Goal: Go to known website: Go to known website

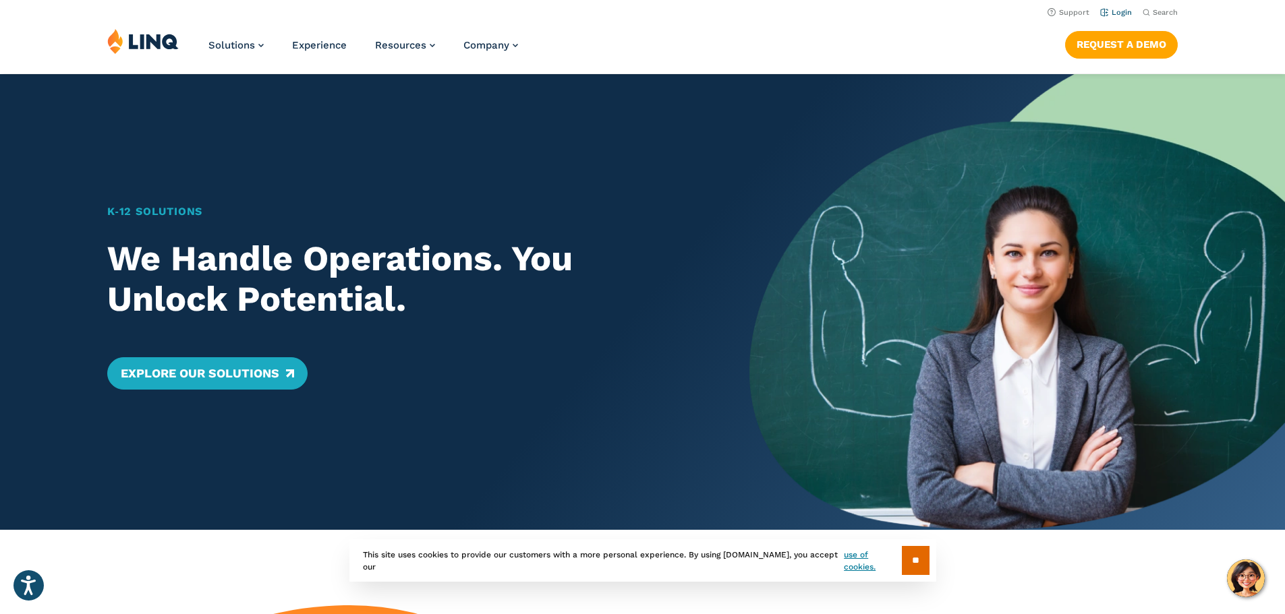
click at [1113, 15] on link "Login" at bounding box center [1116, 12] width 32 height 9
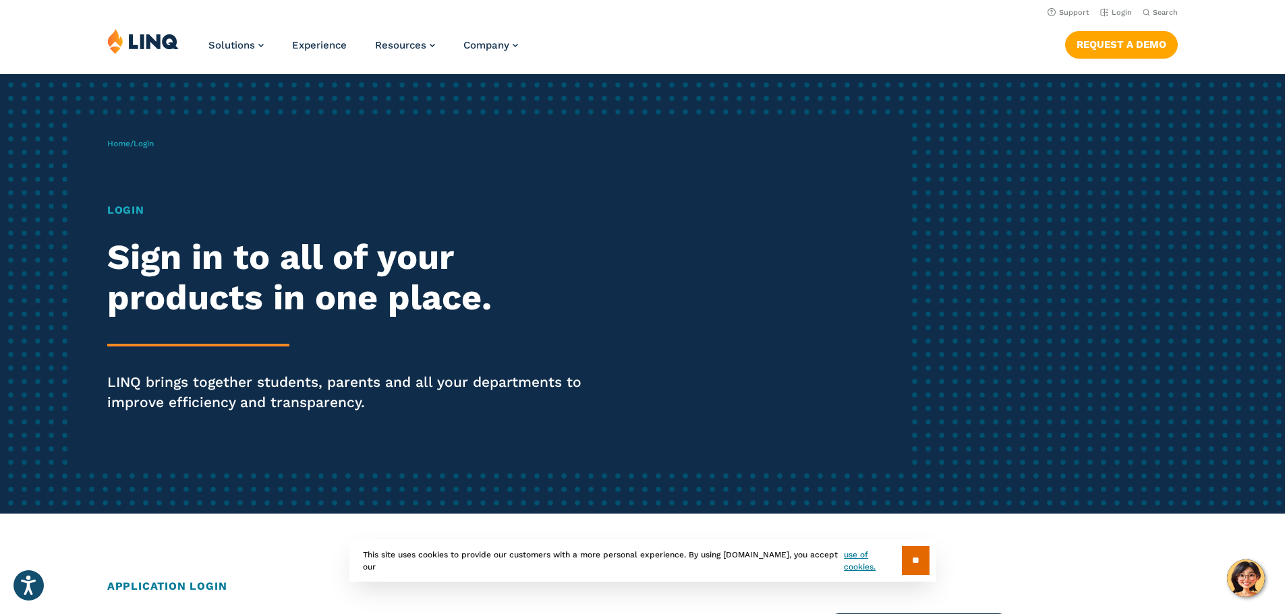
click at [130, 209] on h1 "Login" at bounding box center [354, 210] width 495 height 16
click at [1116, 12] on link "Login" at bounding box center [1116, 12] width 32 height 9
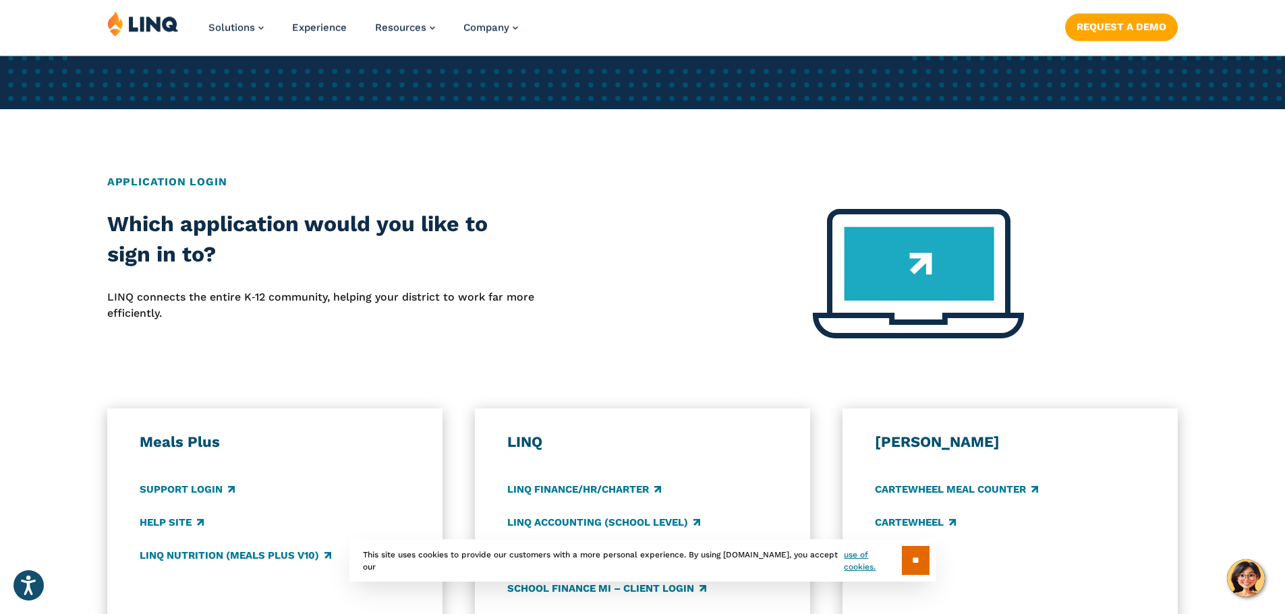
scroll to position [472, 0]
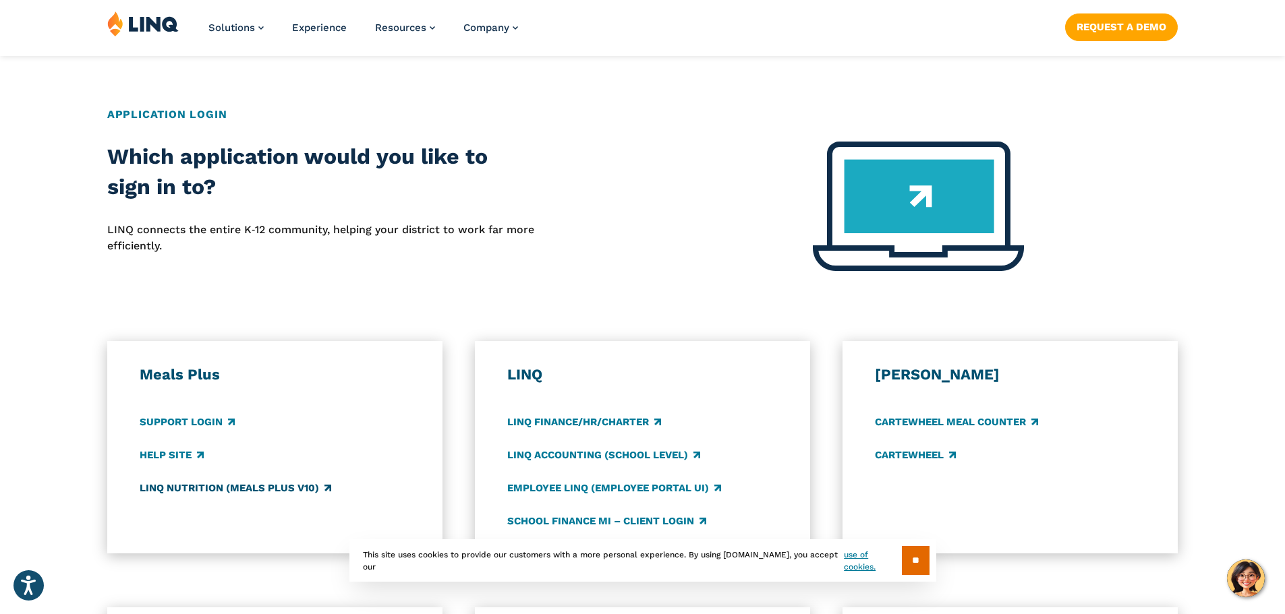
click at [249, 488] on link "LINQ Nutrition (Meals Plus v10)" at bounding box center [236, 488] width 192 height 15
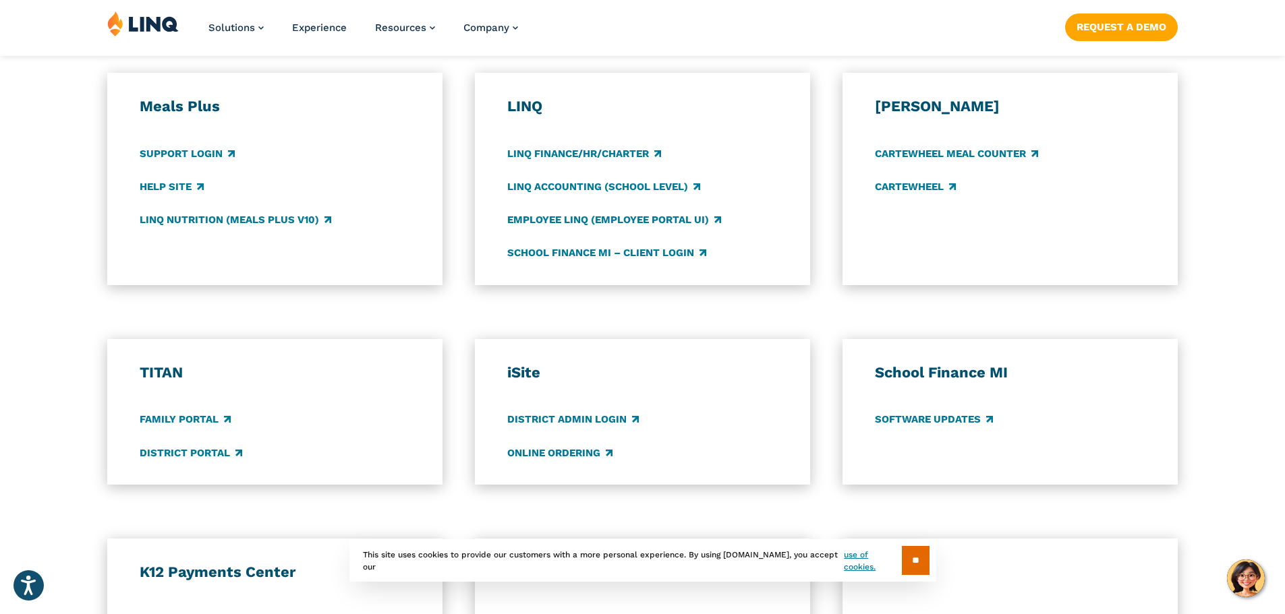
scroll to position [742, 0]
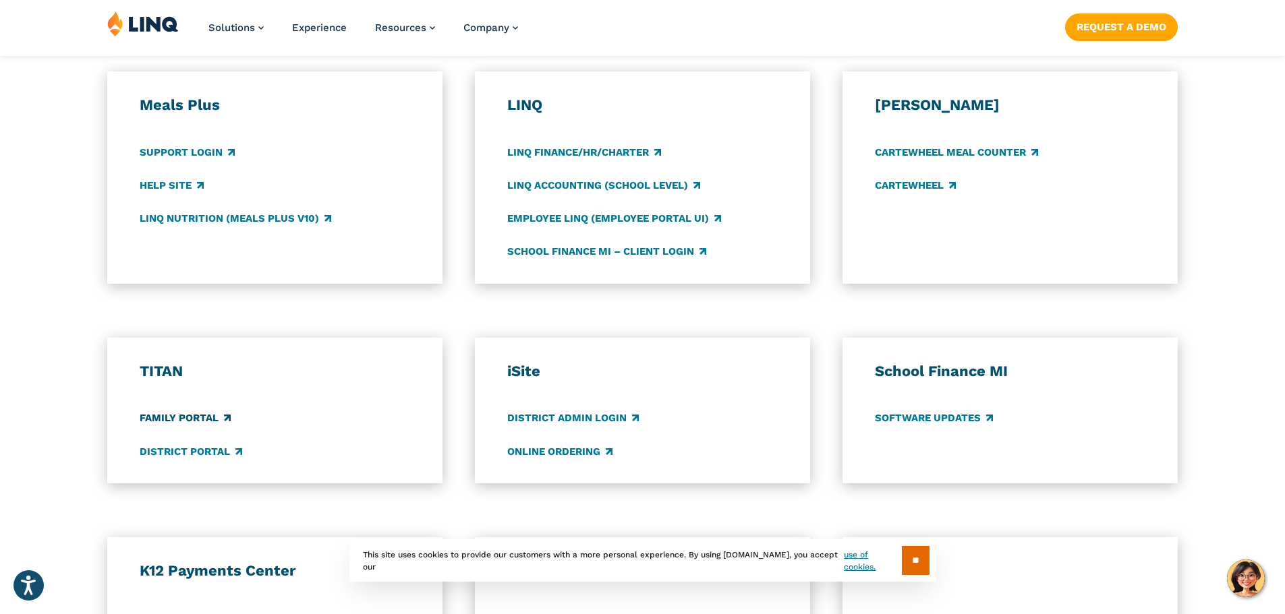
click at [189, 415] on link "Family Portal" at bounding box center [185, 418] width 91 height 15
